Goal: Task Accomplishment & Management: Complete application form

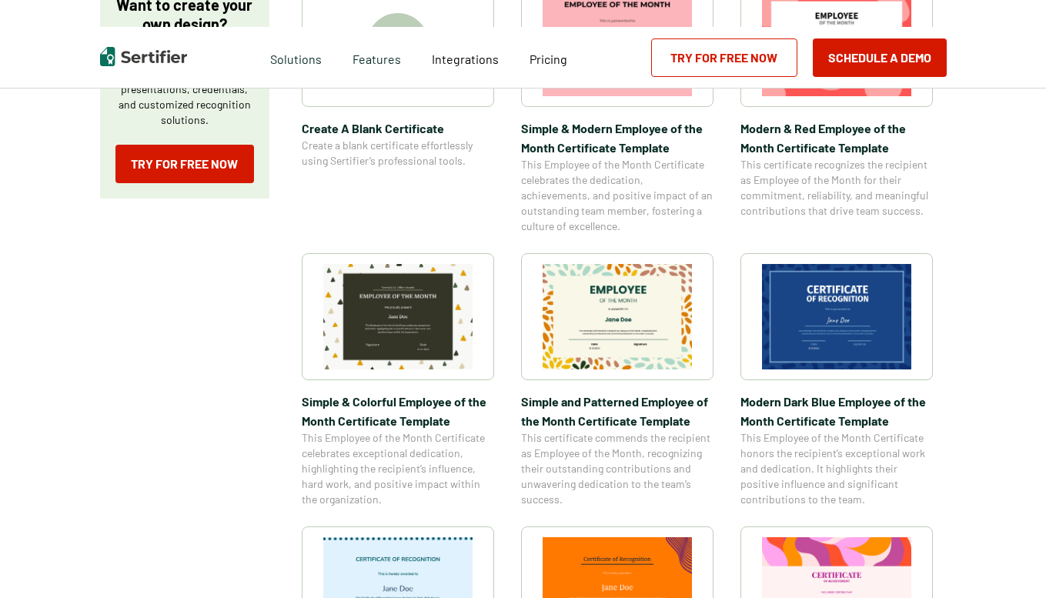
scroll to position [362, 0]
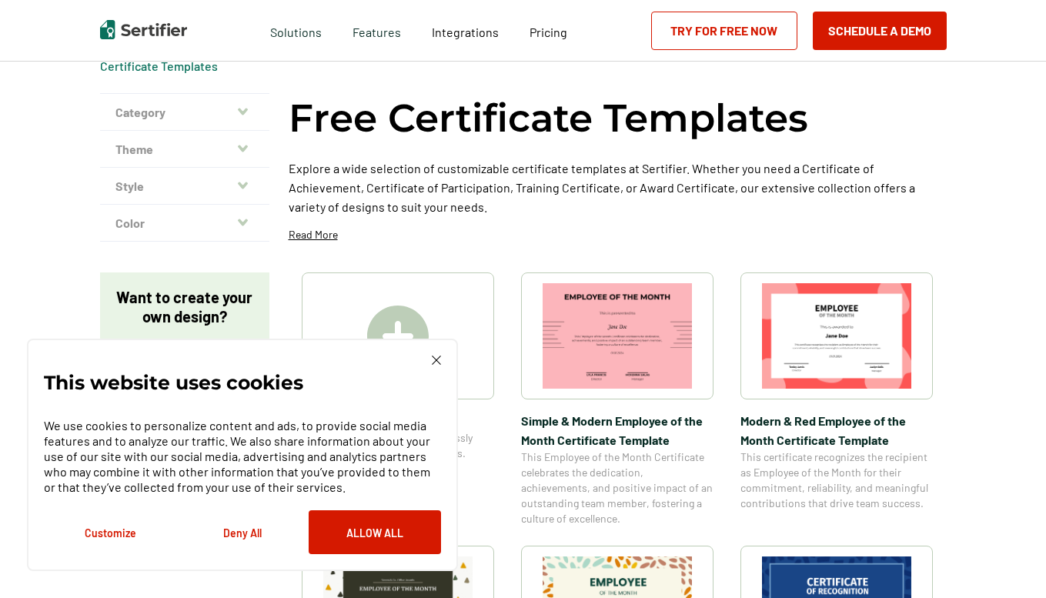
scroll to position [72, 0]
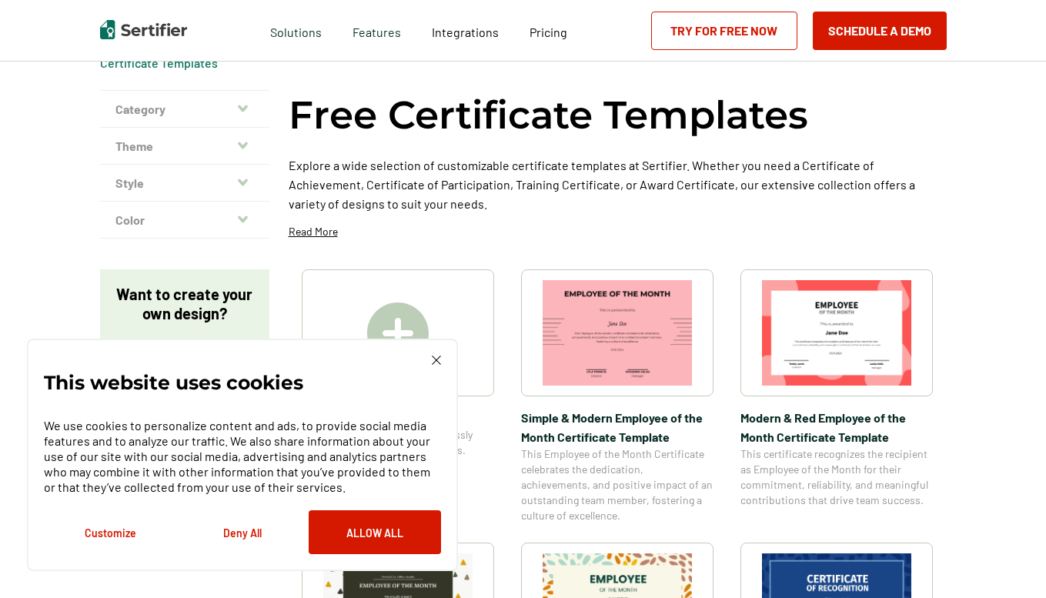
click at [399, 308] on img at bounding box center [398, 333] width 62 height 62
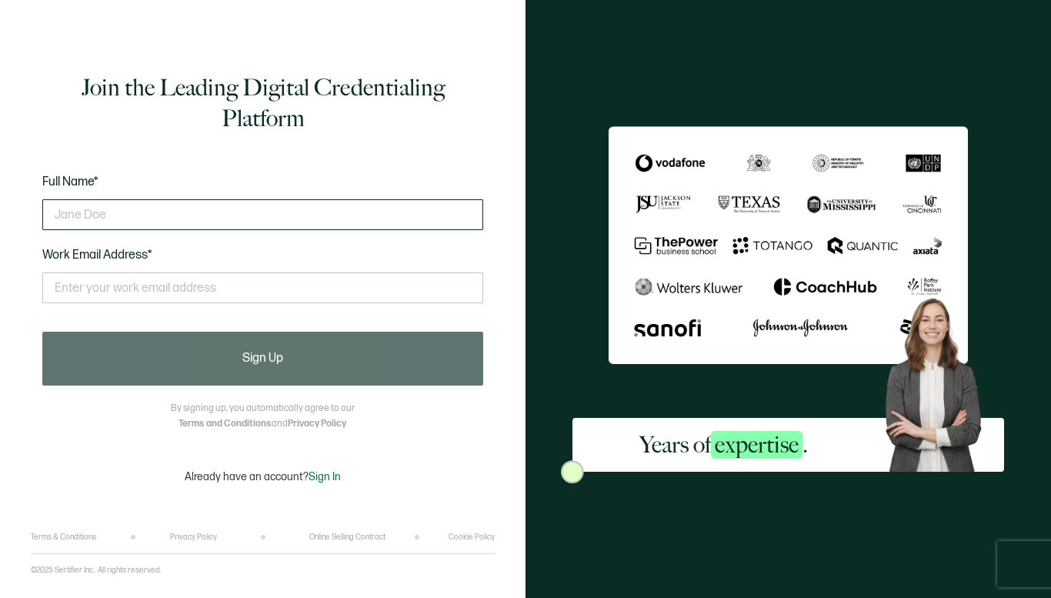
click at [260, 212] on input "text" at bounding box center [262, 214] width 441 height 31
type input "hhhhhhhh"
click at [202, 289] on input "text" at bounding box center [262, 287] width 441 height 31
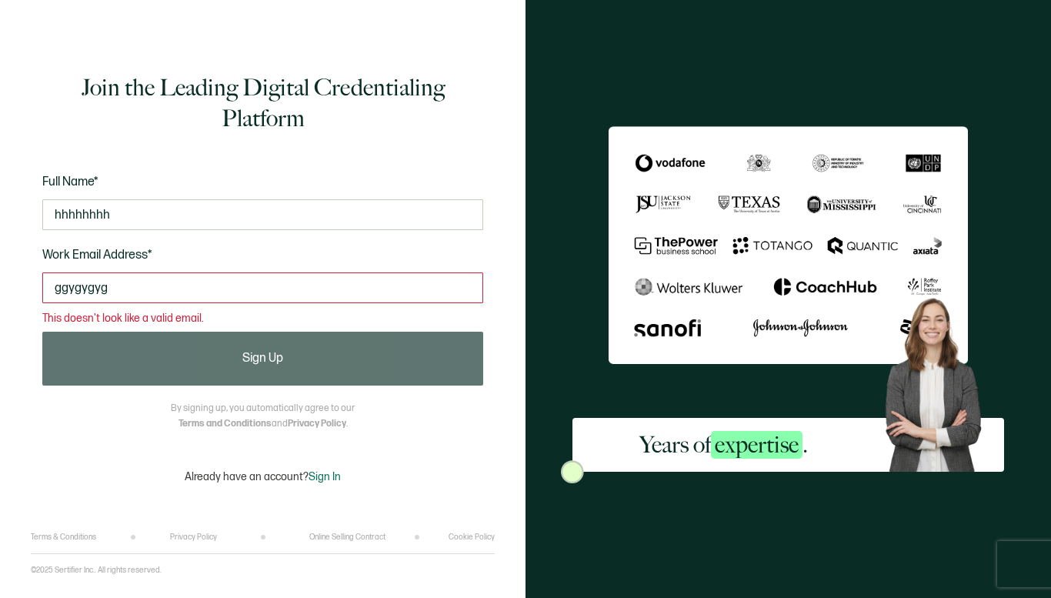
click at [215, 289] on input "ggygygyg" at bounding box center [262, 287] width 441 height 31
type input "g"
